Goal: Task Accomplishment & Management: Use online tool/utility

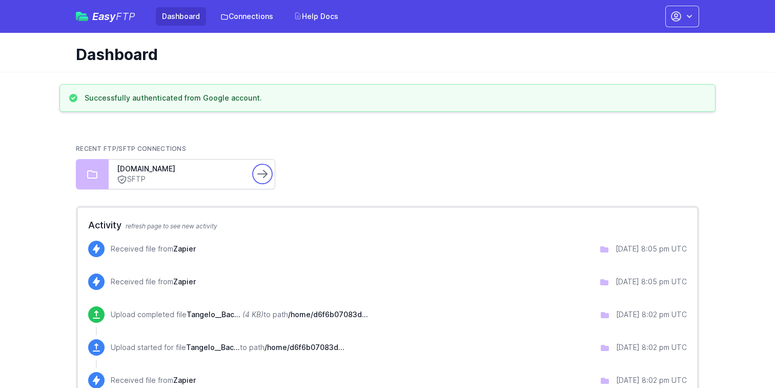
click at [255, 176] on link at bounding box center [262, 174] width 16 height 16
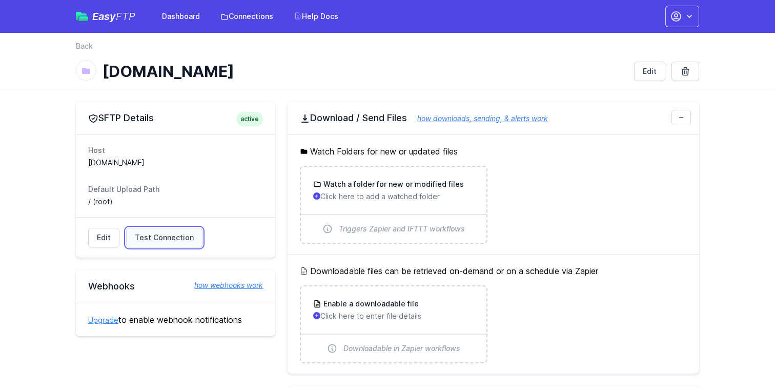
click at [181, 242] on link "Test Connection" at bounding box center [164, 237] width 76 height 19
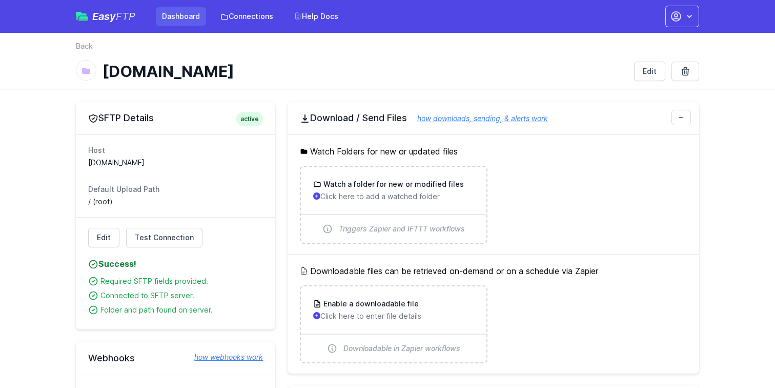
click at [190, 21] on link "Dashboard" at bounding box center [181, 16] width 50 height 18
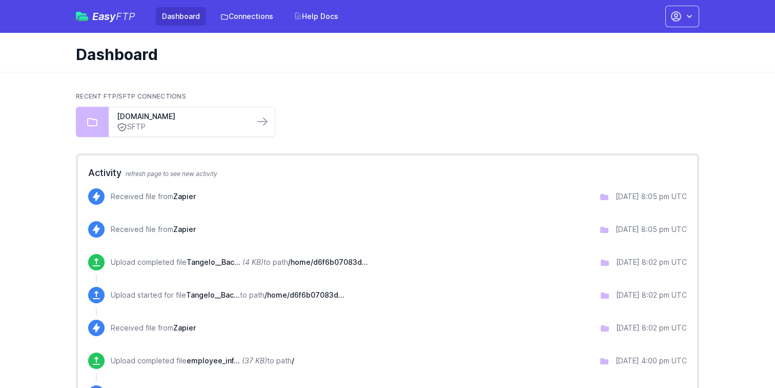
click at [177, 190] on div "Received file from Zapier 9/03/2025 8:05 pm UTC" at bounding box center [399, 196] width 576 height 16
click at [169, 204] on div "Received file from Zapier" at bounding box center [153, 197] width 85 height 13
click at [158, 174] on span "refresh page to see new activity" at bounding box center [172, 174] width 92 height 8
click at [600, 195] on icon at bounding box center [604, 197] width 8 height 6
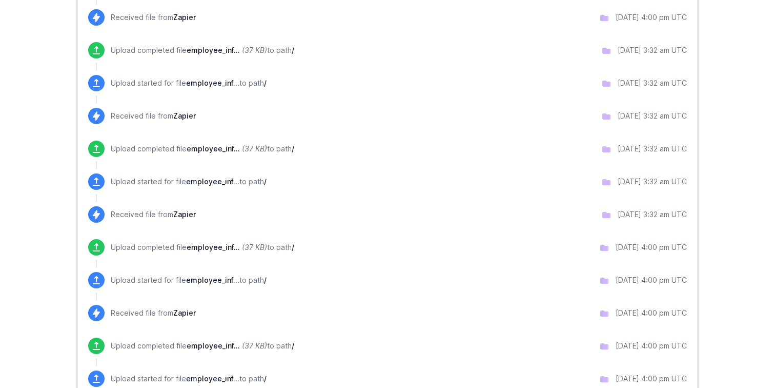
scroll to position [475, 0]
